Goal: Information Seeking & Learning: Learn about a topic

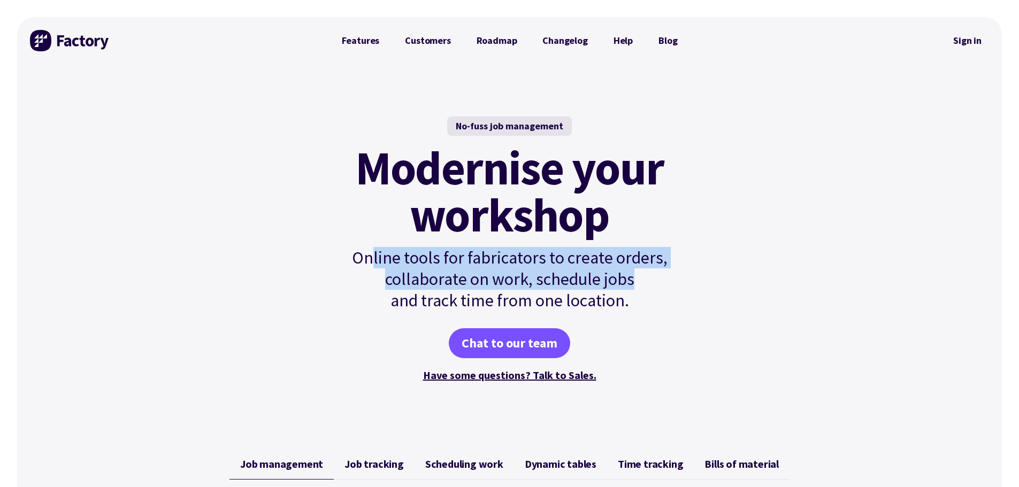
drag, startPoint x: 372, startPoint y: 264, endPoint x: 647, endPoint y: 269, distance: 275.5
click at [647, 269] on p "Online tools for fabricators to create orders, collaborate on work, schedule jo…" at bounding box center [510, 279] width 362 height 64
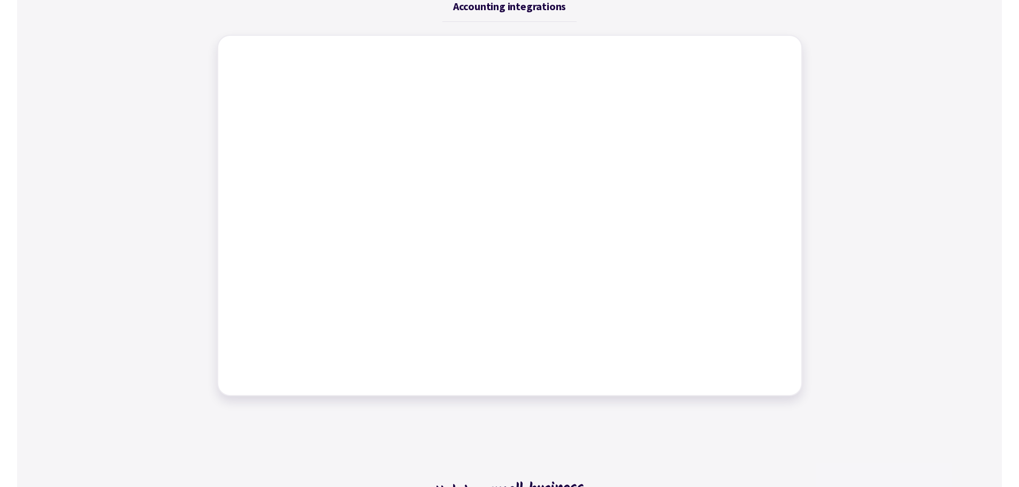
scroll to position [374, 0]
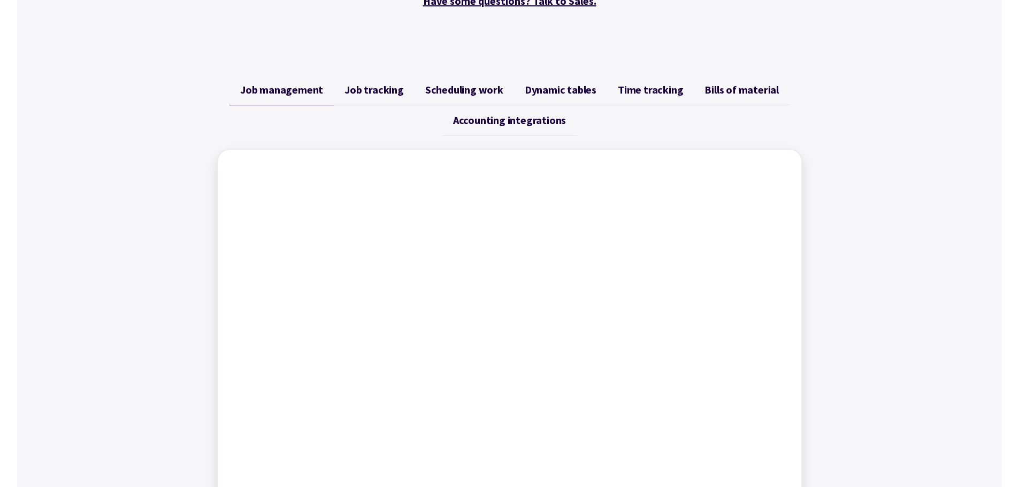
click at [362, 82] on link "Job tracking" at bounding box center [374, 90] width 81 height 30
click at [457, 96] on link "Scheduling work" at bounding box center [463, 90] width 99 height 30
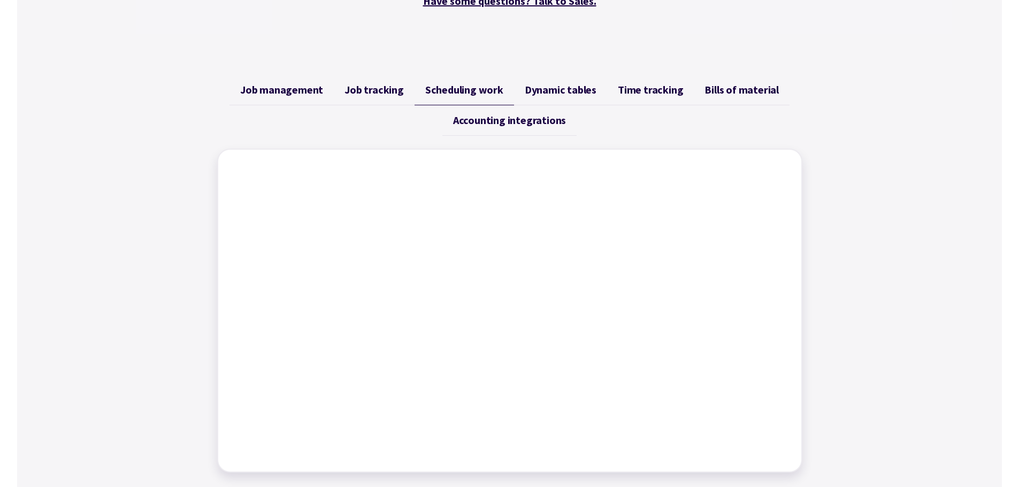
click at [580, 90] on span "Dynamic tables" at bounding box center [561, 89] width 72 height 13
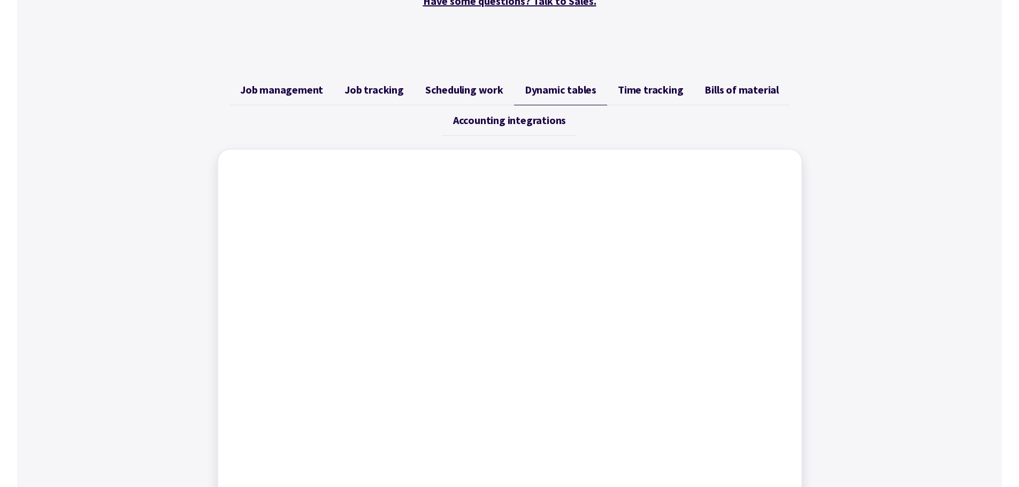
click at [666, 88] on span "Time tracking" at bounding box center [650, 89] width 65 height 13
click at [746, 98] on link "Bills of material" at bounding box center [742, 90] width 96 height 30
click at [512, 119] on span "Accounting integrations" at bounding box center [509, 120] width 113 height 13
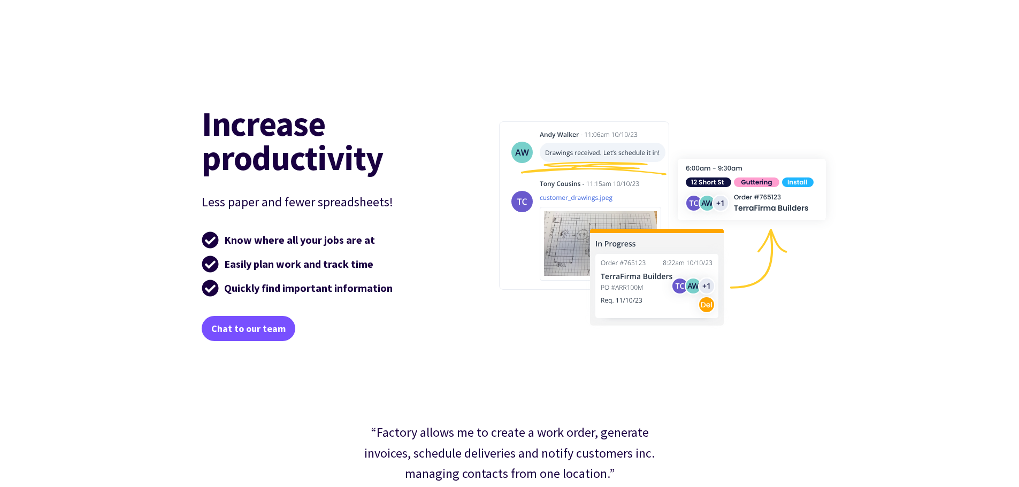
scroll to position [1604, 0]
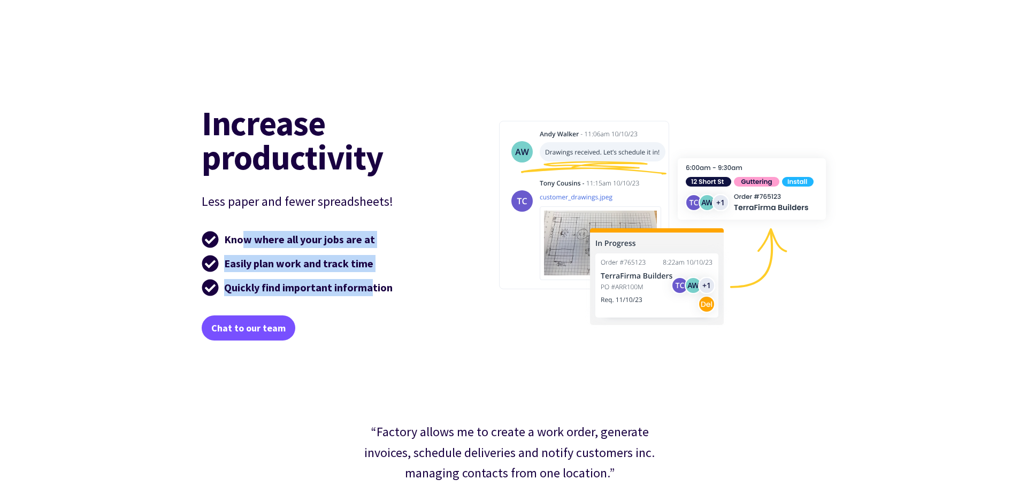
drag, startPoint x: 240, startPoint y: 241, endPoint x: 374, endPoint y: 293, distance: 143.7
click at [372, 292] on ul "Know where all your jobs are at Easily plan work and track time Quickly find im…" at bounding box center [325, 264] width 247 height 70
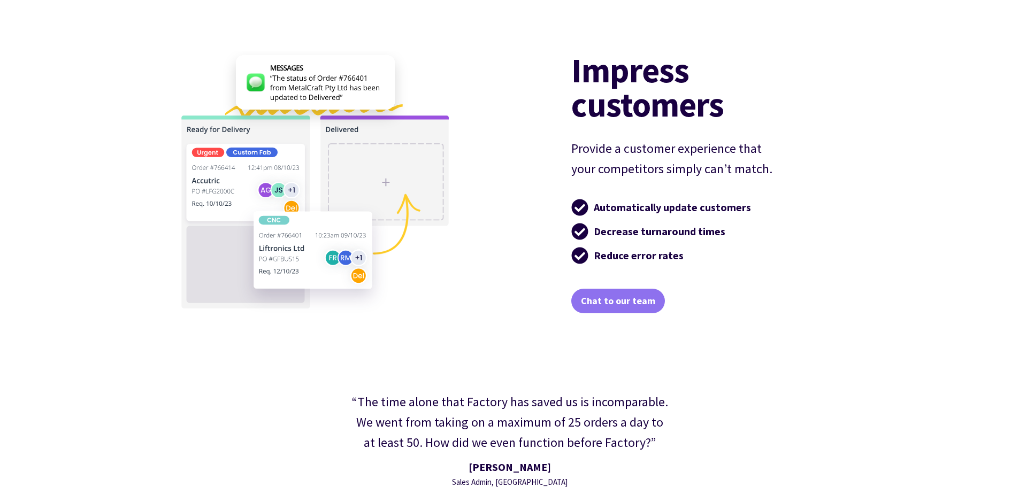
scroll to position [2353, 0]
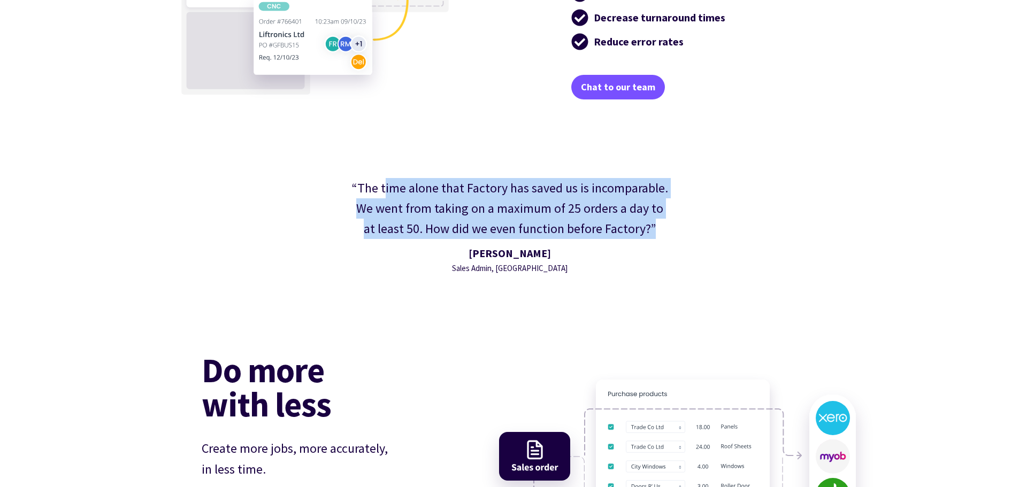
drag, startPoint x: 384, startPoint y: 191, endPoint x: 663, endPoint y: 221, distance: 280.8
click at [663, 221] on div "“The time alone that Factory has saved us is incomparable. We went from taking …" at bounding box center [509, 209] width 319 height 62
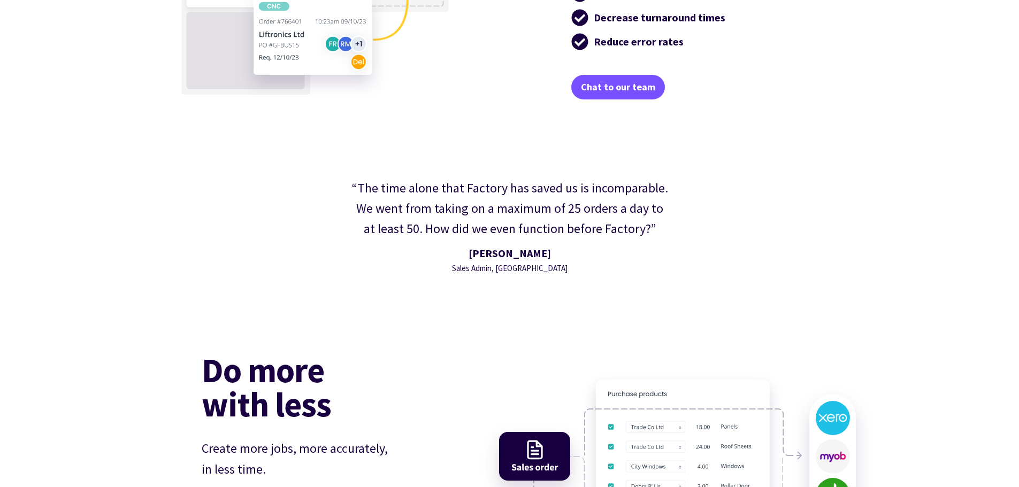
click at [642, 259] on div "[PERSON_NAME] Sales Admin, [GEOGRAPHIC_DATA]" at bounding box center [509, 260] width 319 height 30
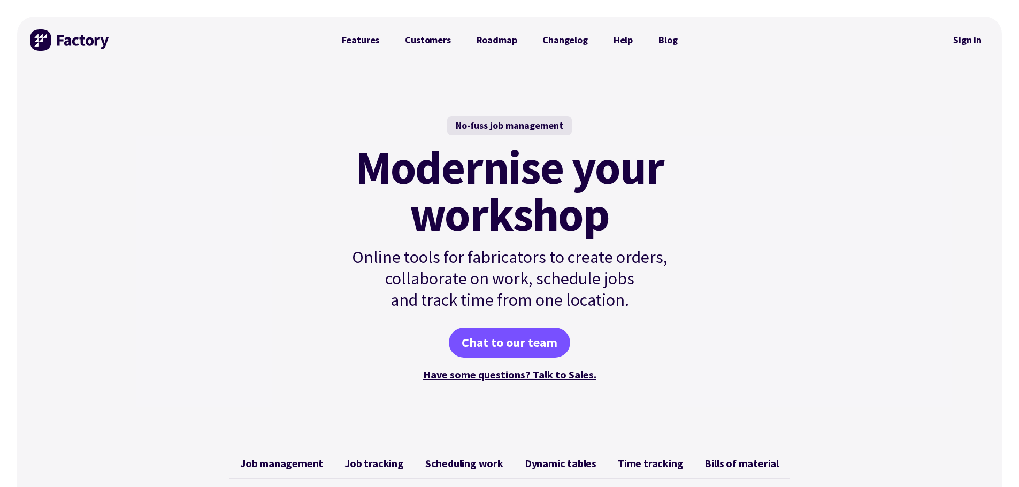
scroll to position [0, 0]
click at [377, 45] on link "Features" at bounding box center [361, 40] width 64 height 21
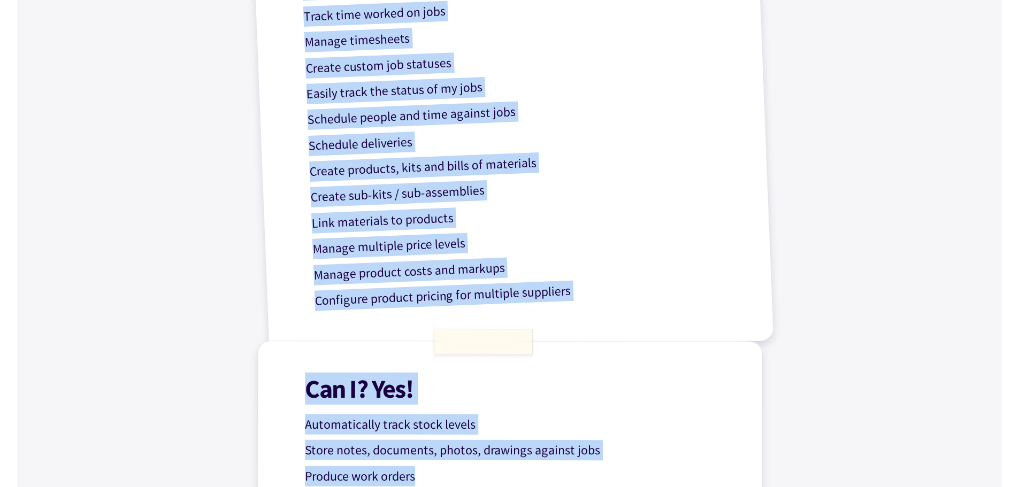
scroll to position [584, 0]
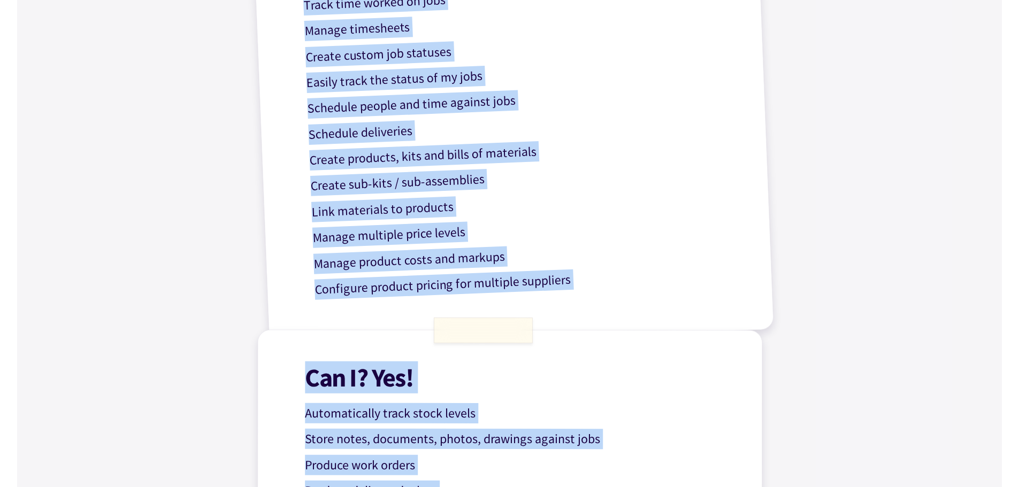
drag, startPoint x: 317, startPoint y: 195, endPoint x: 460, endPoint y: 478, distance: 316.9
click at [460, 478] on div "Get work done with Factory! Based on popular questions – here’s a clear list of…" at bounding box center [510, 191] width 642 height 1422
click at [524, 235] on p "Manage multiple price levels" at bounding box center [525, 229] width 427 height 37
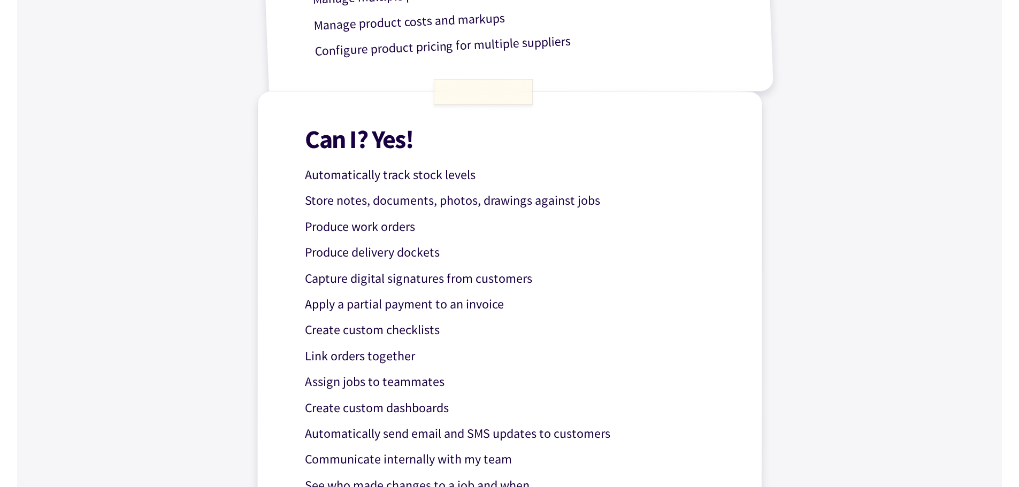
scroll to position [905, 0]
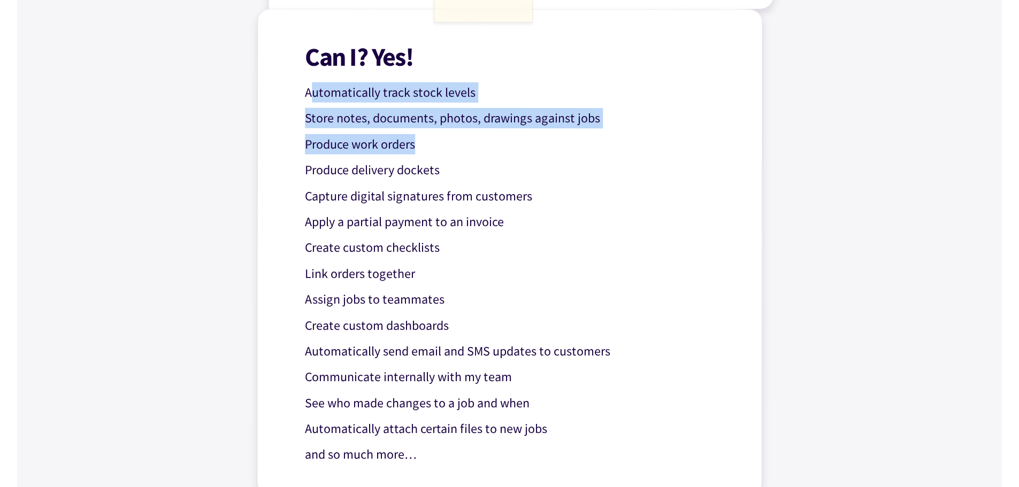
drag, startPoint x: 313, startPoint y: 92, endPoint x: 580, endPoint y: 133, distance: 269.4
click at [580, 133] on div "Can I? Yes! Automatically track stock levels Store notes, documents, photos, dr…" at bounding box center [509, 252] width 505 height 487
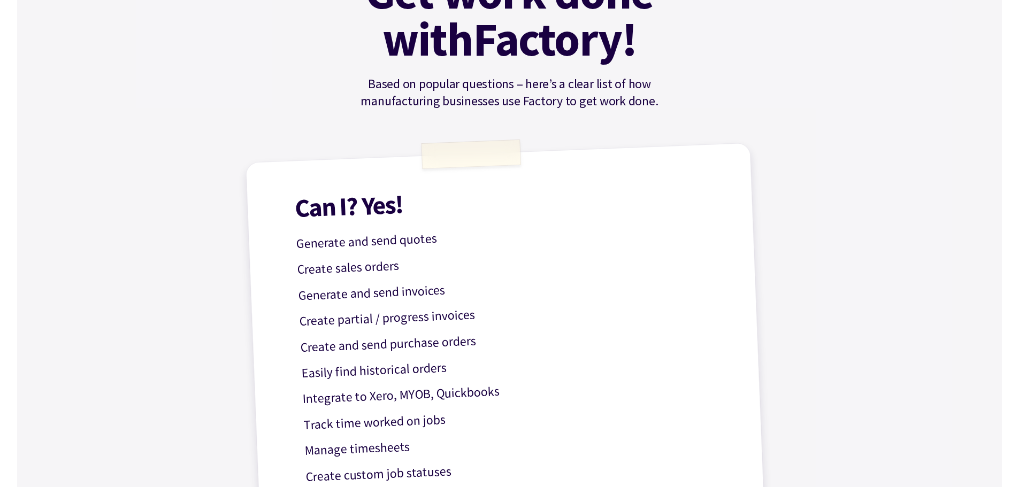
scroll to position [0, 0]
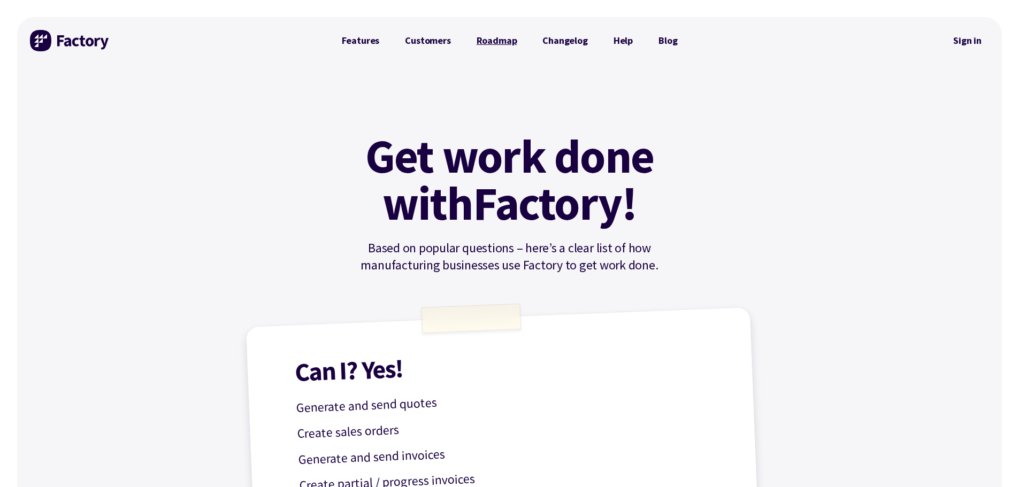
click at [490, 40] on link "Roadmap" at bounding box center [497, 40] width 66 height 21
click at [380, 44] on link "Features" at bounding box center [361, 40] width 64 height 21
click at [69, 38] on img at bounding box center [70, 40] width 80 height 21
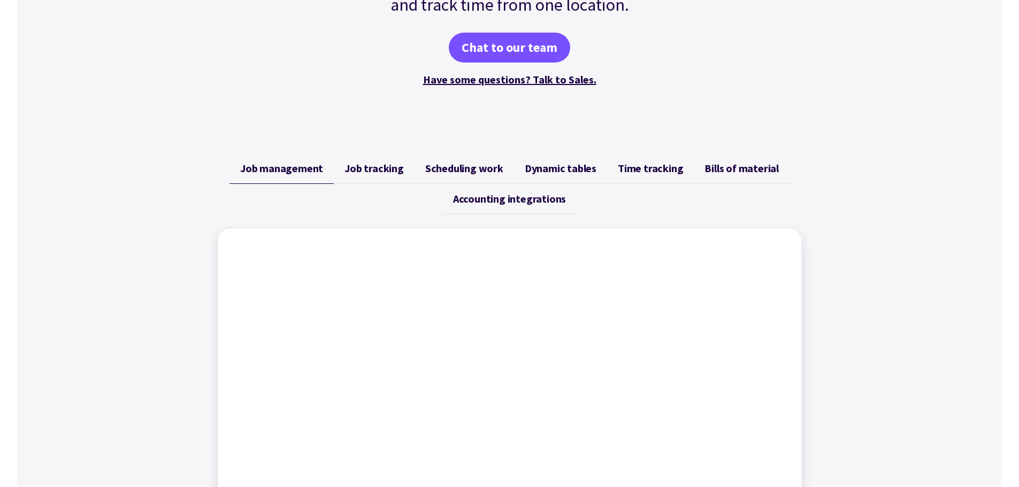
scroll to position [428, 0]
